Goal: Download file/media

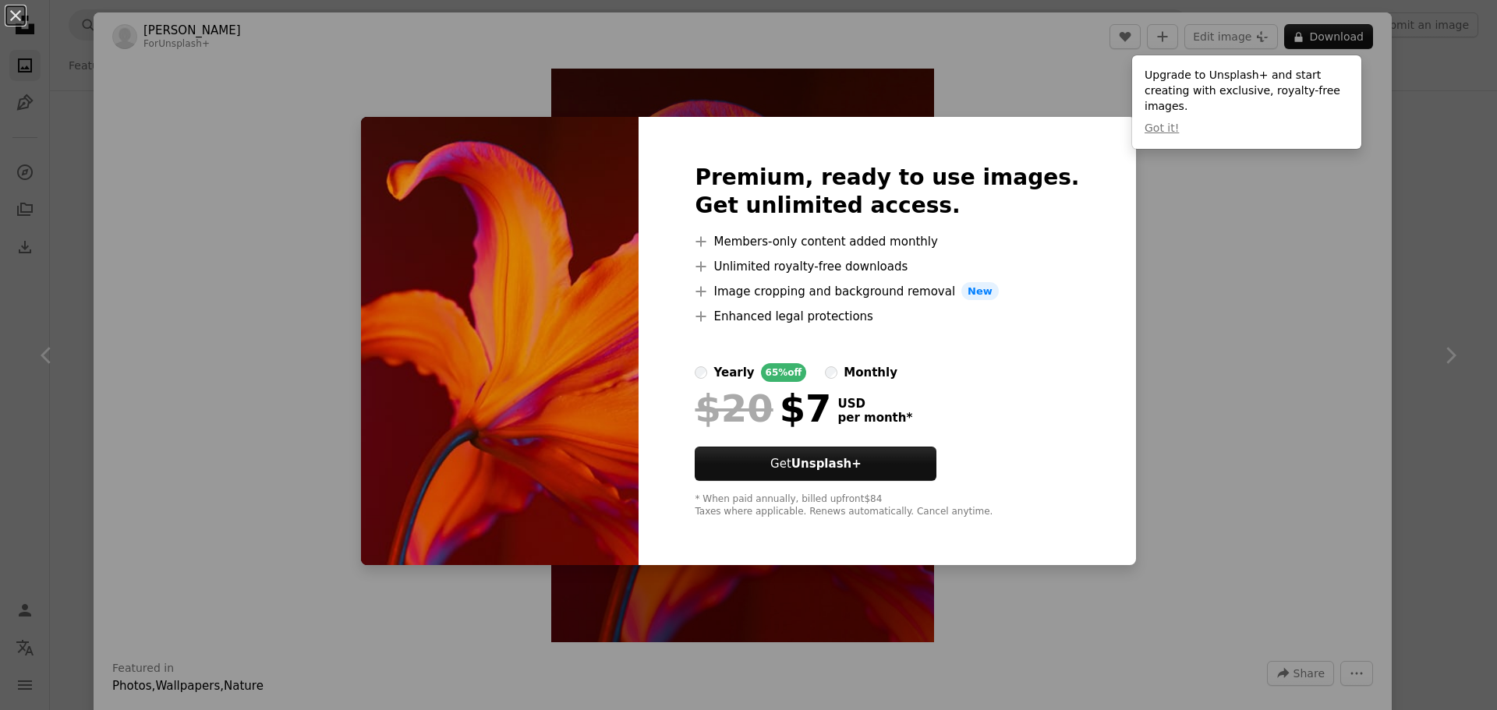
scroll to position [3742, 0]
click at [1289, 388] on div "An X shape Premium, ready to use images. Get unlimited access. A plus sign Memb…" at bounding box center [748, 355] width 1497 height 710
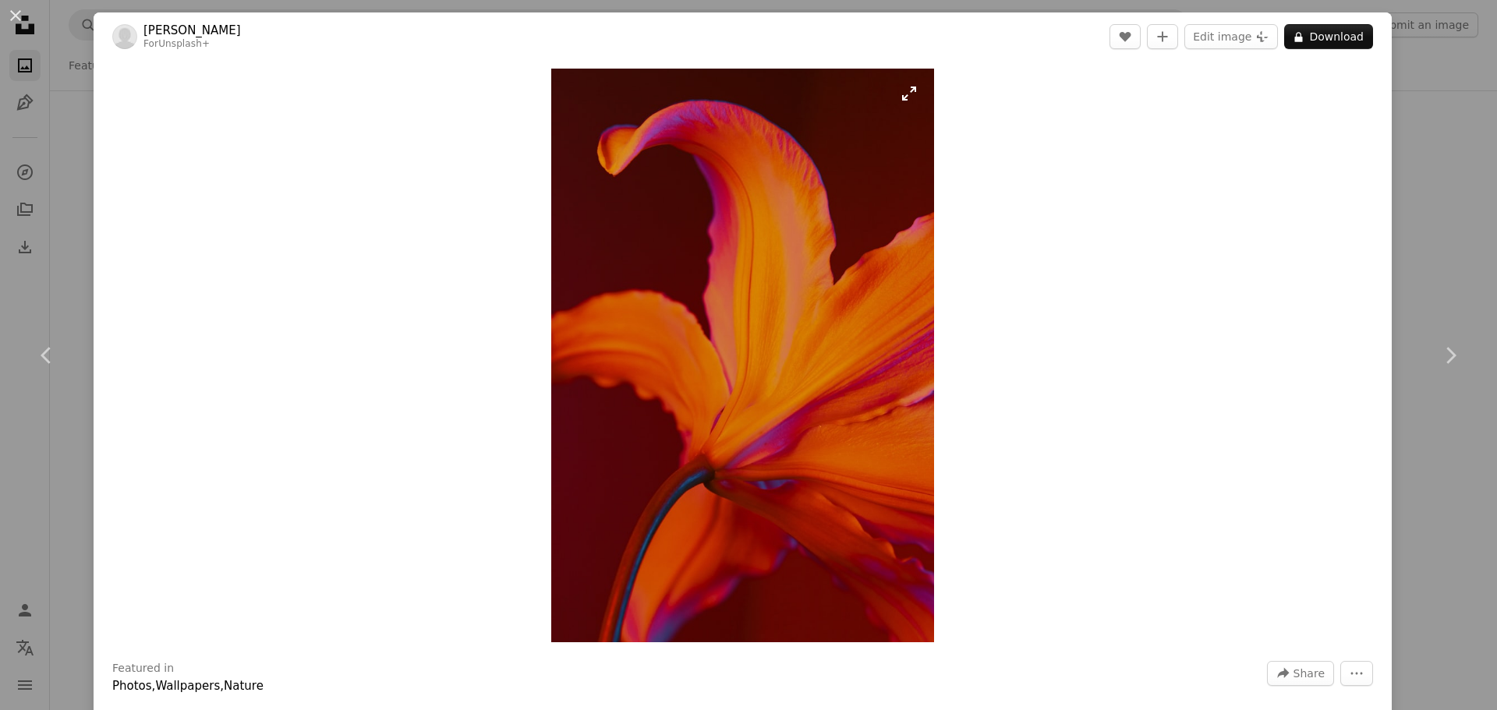
click at [707, 355] on img "Zoom in on this image" at bounding box center [742, 356] width 383 height 574
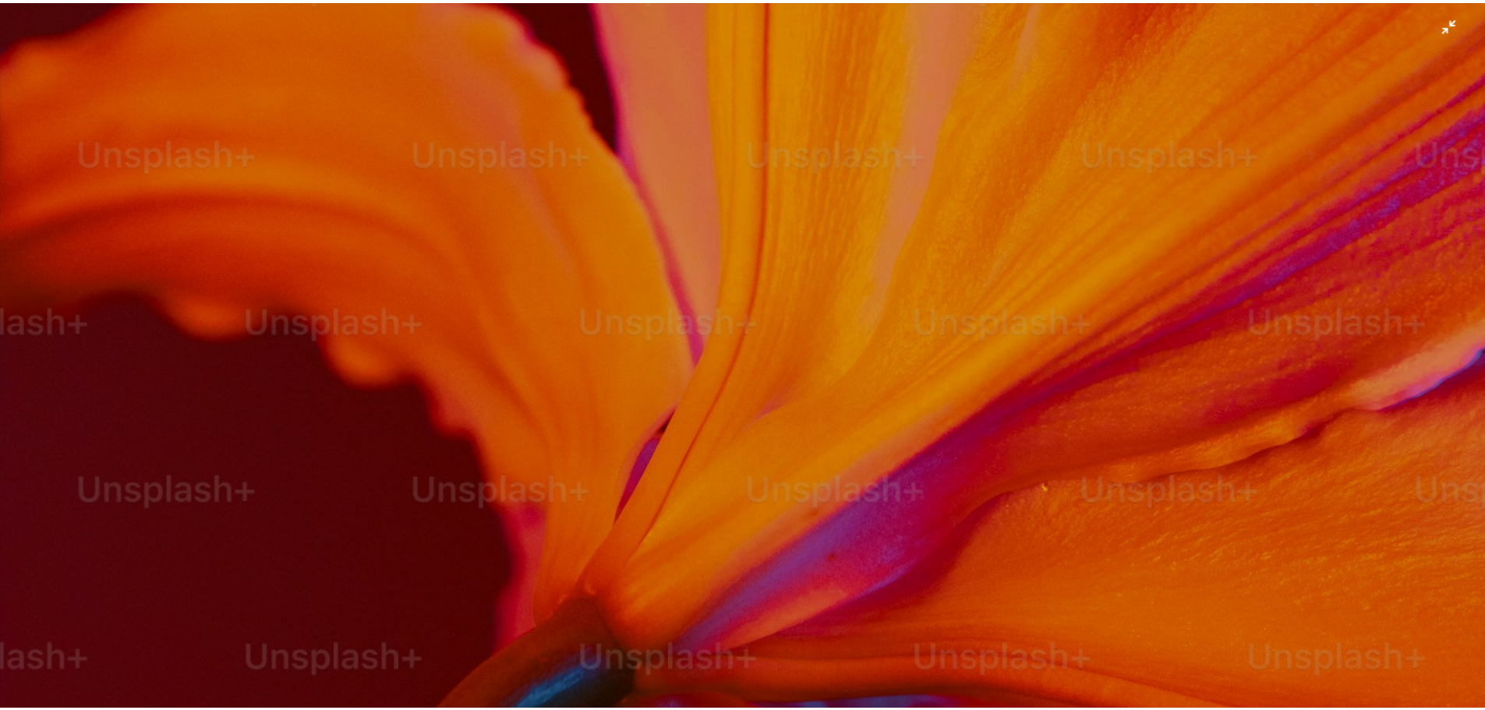
scroll to position [1141, 0]
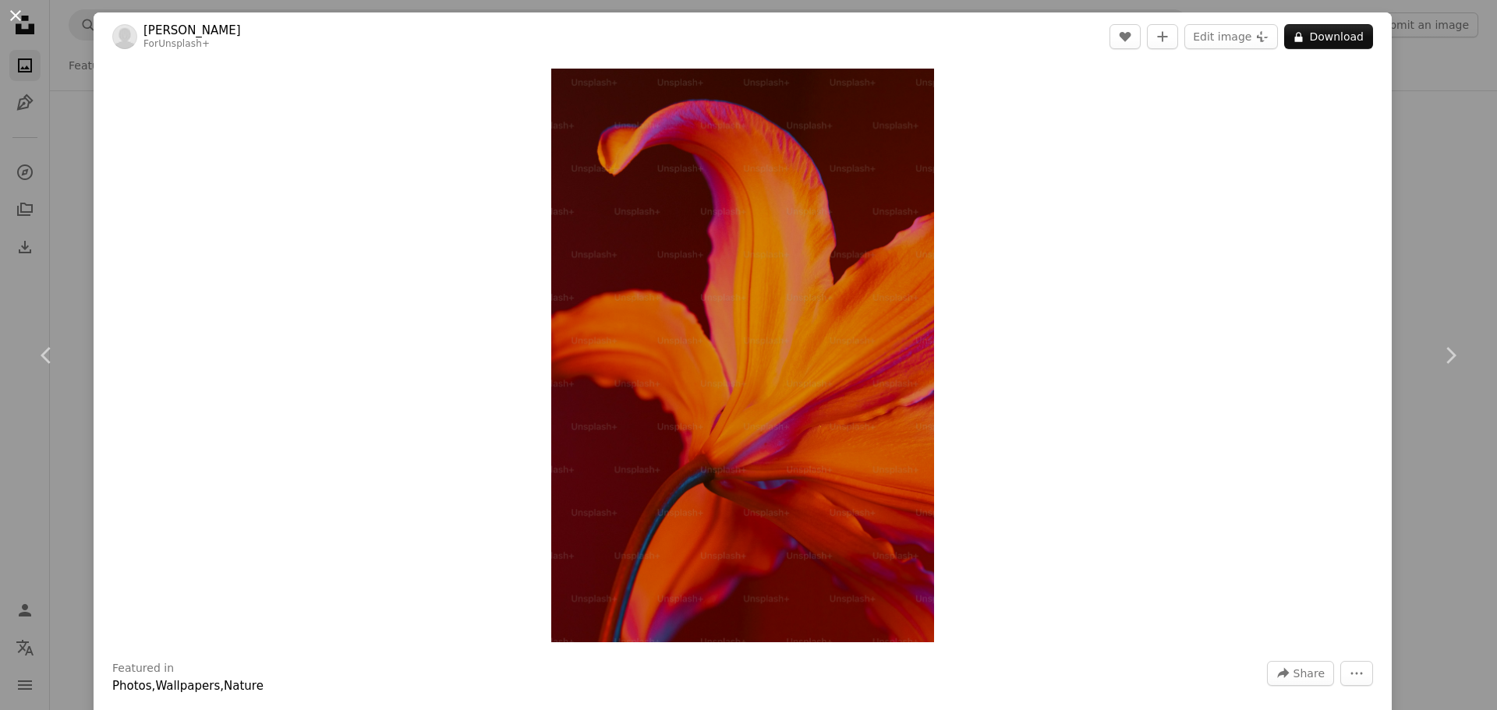
click at [20, 12] on button "An X shape" at bounding box center [15, 15] width 19 height 19
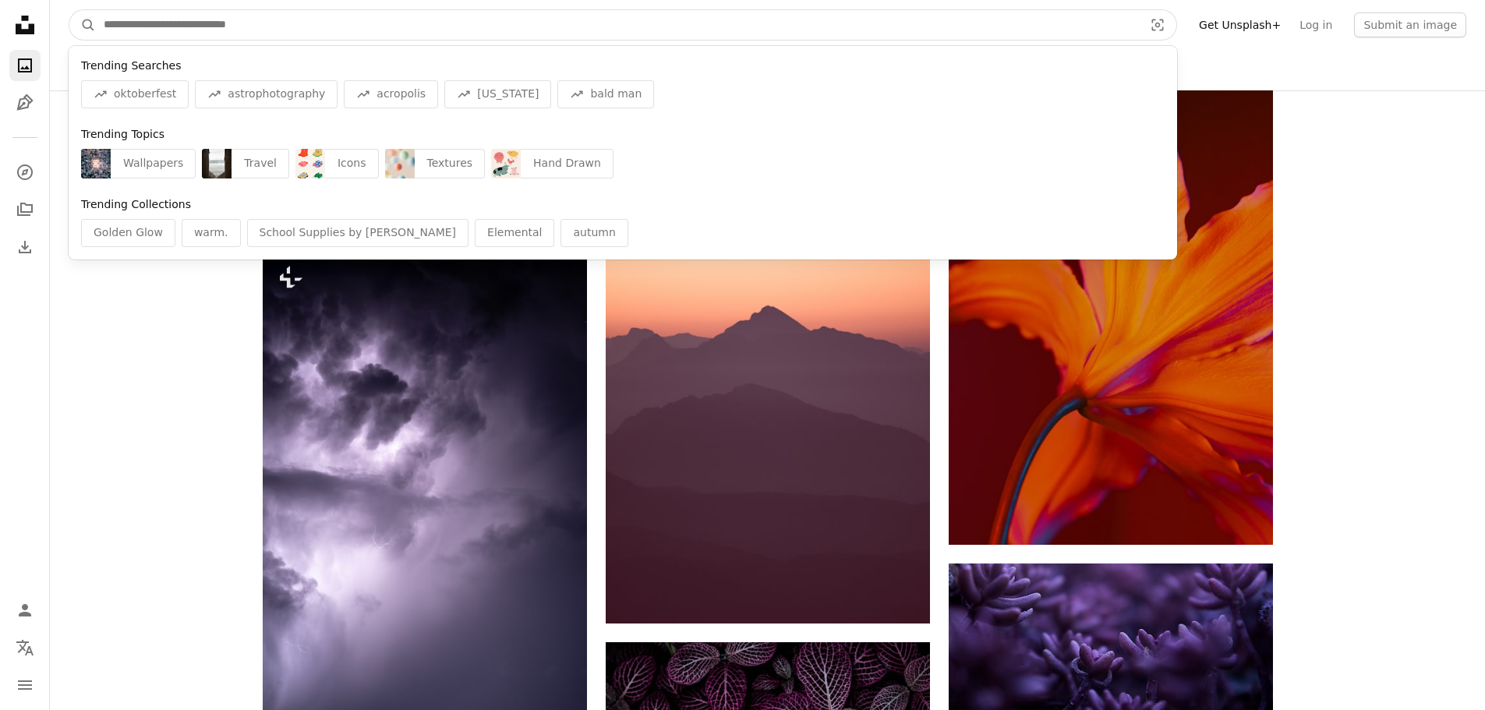
click at [282, 26] on input "Find visuals sitewide" at bounding box center [617, 25] width 1043 height 30
